Goal: Task Accomplishment & Management: Use online tool/utility

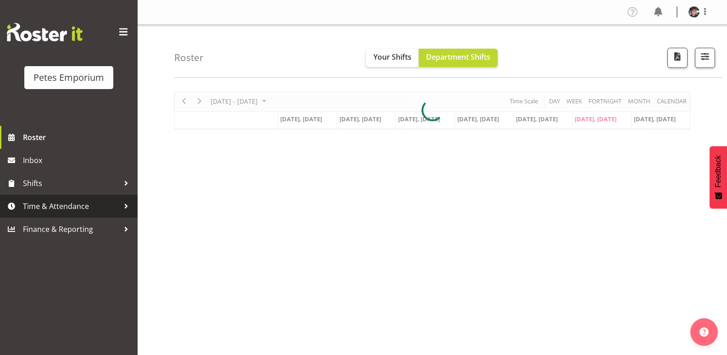
click at [69, 204] on span "Time & Attendance" at bounding box center [71, 206] width 96 height 14
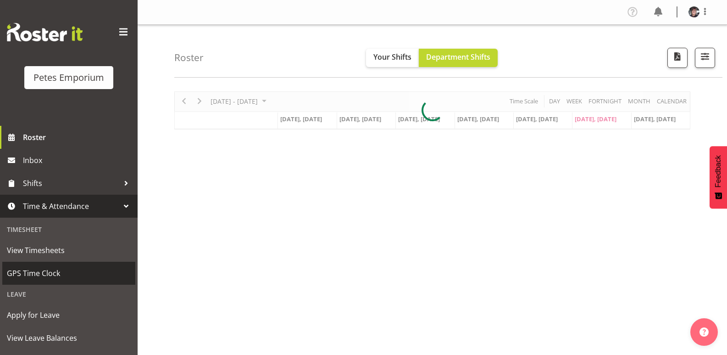
click at [53, 272] on span "GPS Time Clock" at bounding box center [69, 273] width 124 height 14
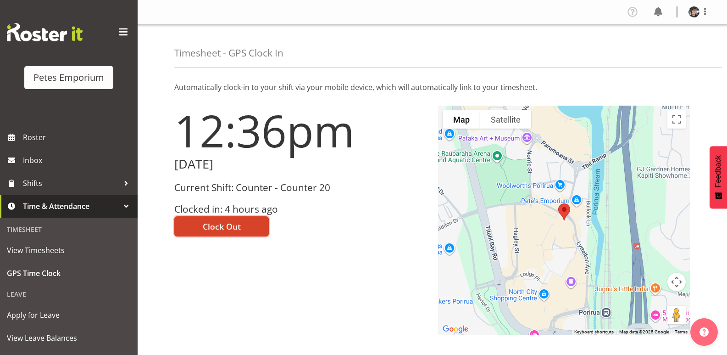
click at [234, 221] on span "Clock Out" at bounding box center [222, 226] width 38 height 12
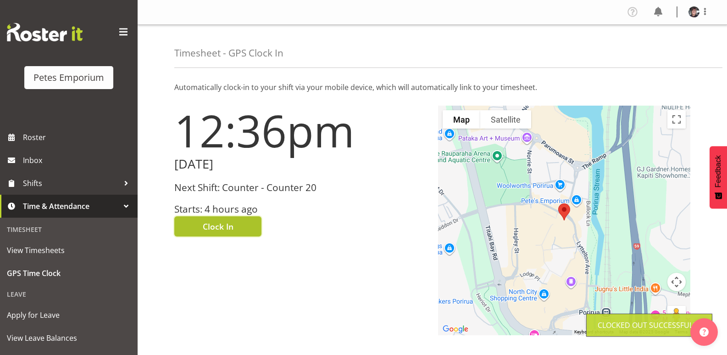
click at [241, 224] on button "Clock In" at bounding box center [217, 226] width 87 height 20
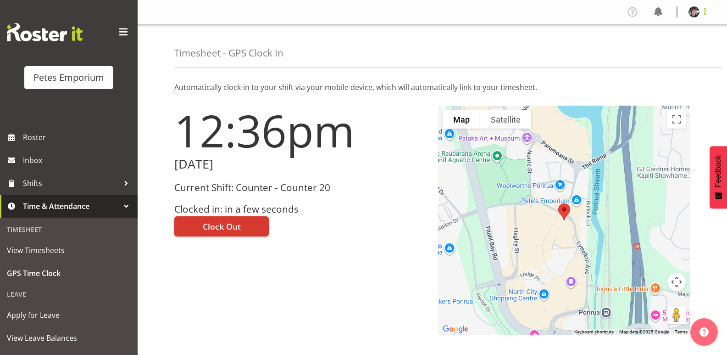
click at [705, 12] on span at bounding box center [705, 11] width 11 height 11
click at [665, 46] on link "Log Out" at bounding box center [667, 48] width 88 height 17
